Goal: Task Accomplishment & Management: Use online tool/utility

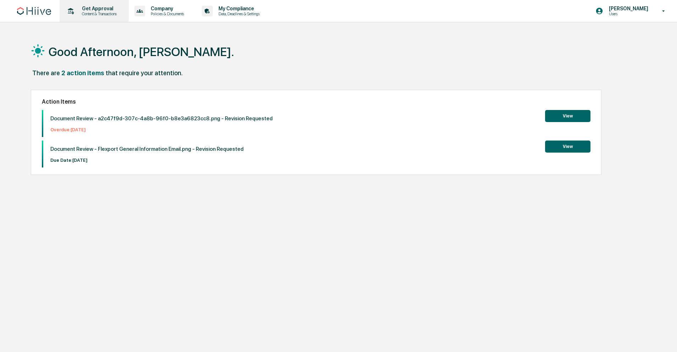
click at [101, 13] on p "Content & Transactions" at bounding box center [98, 13] width 44 height 5
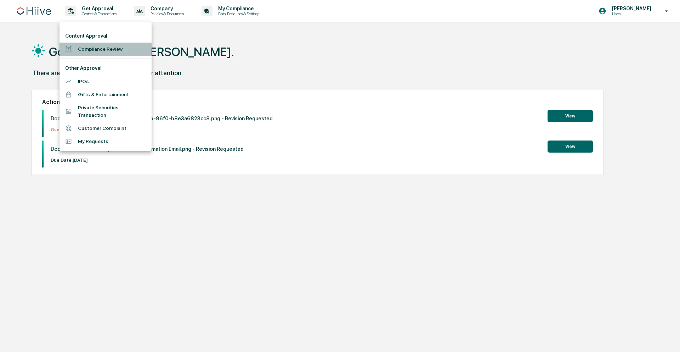
click at [96, 50] on li "Compliance Review" at bounding box center [106, 49] width 92 height 13
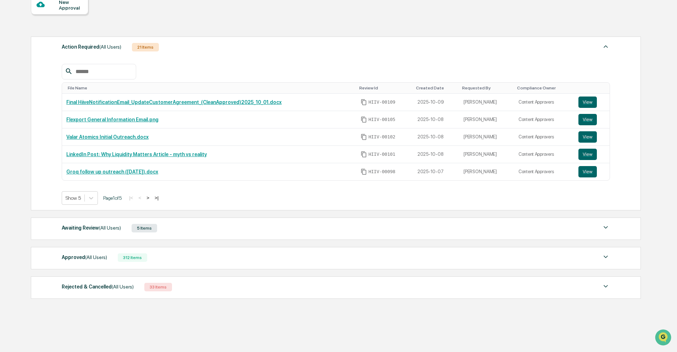
scroll to position [85, 0]
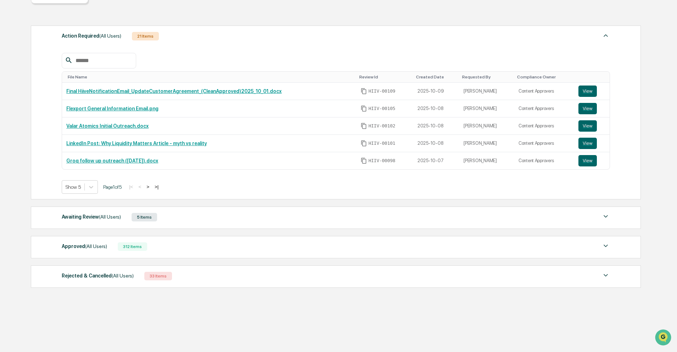
click at [144, 245] on div "312 Items" at bounding box center [132, 246] width 29 height 9
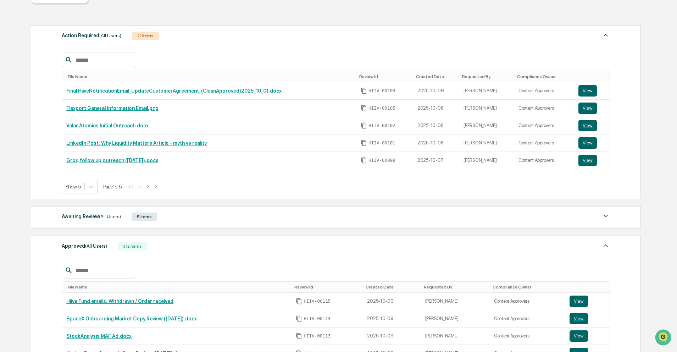
click at [116, 267] on input "text" at bounding box center [103, 270] width 60 height 9
click at [142, 317] on link "SpaceX Onboarding Market Copy Review ([DATE]).docx" at bounding box center [131, 318] width 130 height 6
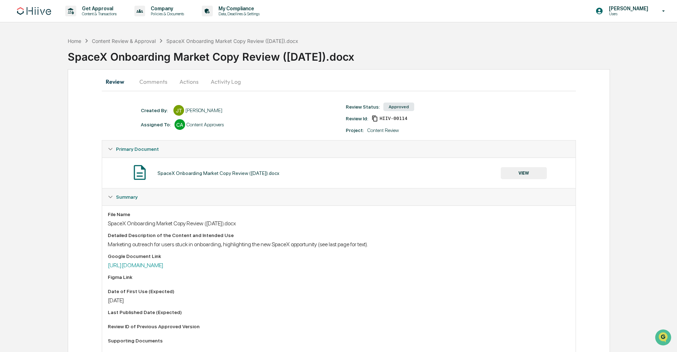
click at [499, 165] on div "SpaceX Onboarding Market Copy Review (9.10.25).docx VIEW" at bounding box center [338, 172] width 461 height 19
click at [508, 173] on button "VIEW" at bounding box center [523, 173] width 46 height 12
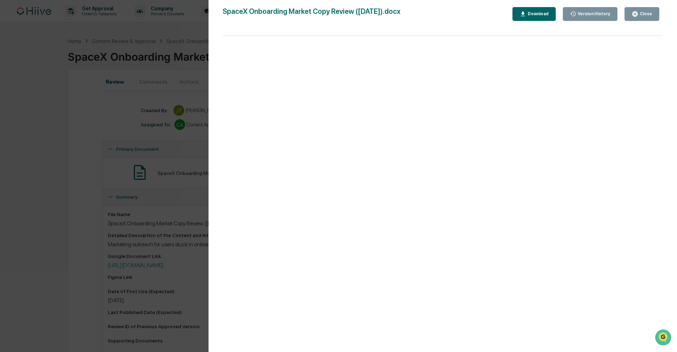
click at [651, 18] on button "Close" at bounding box center [641, 14] width 35 height 14
